Goal: Navigation & Orientation: Understand site structure

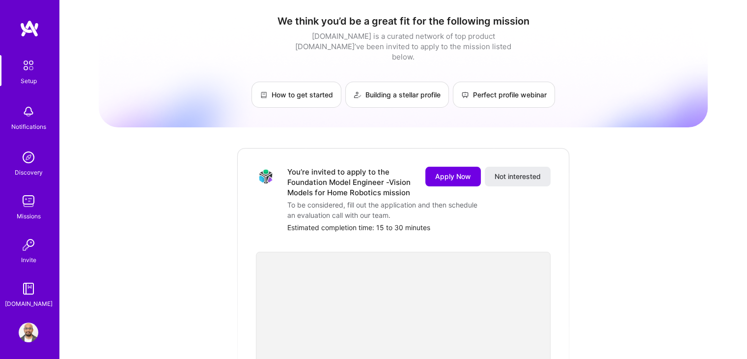
click at [356, 177] on div "You’re invited to apply to the Foundation Model Engineer -Vision Models for Hom…" at bounding box center [350, 182] width 126 height 31
click at [46, 299] on link "[DOMAIN_NAME]" at bounding box center [28, 291] width 61 height 30
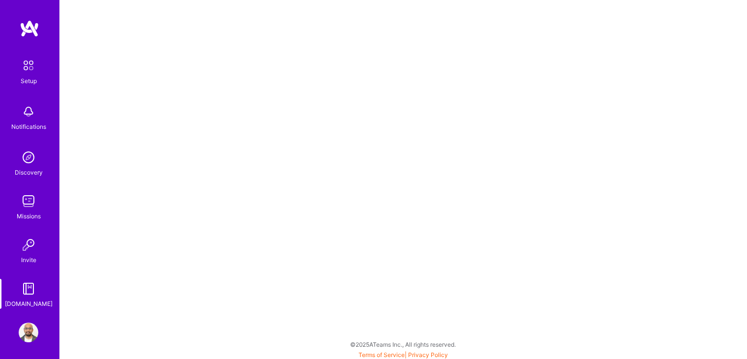
click at [15, 270] on div "Setup Notifications Discovery Missions Invite [DOMAIN_NAME]" at bounding box center [29, 182] width 59 height 254
click at [26, 166] on img at bounding box center [29, 157] width 20 height 20
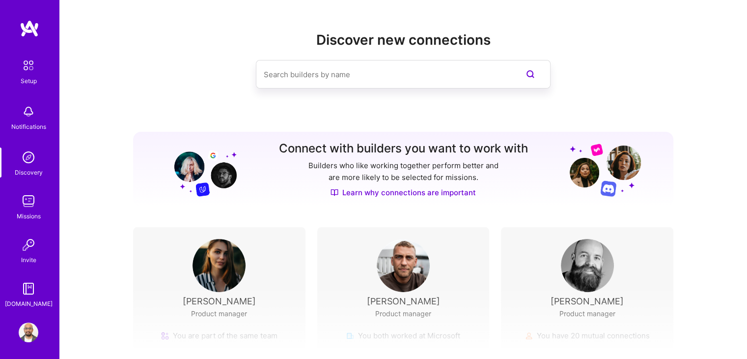
click at [28, 73] on img at bounding box center [28, 65] width 21 height 21
